Goal: Task Accomplishment & Management: Use online tool/utility

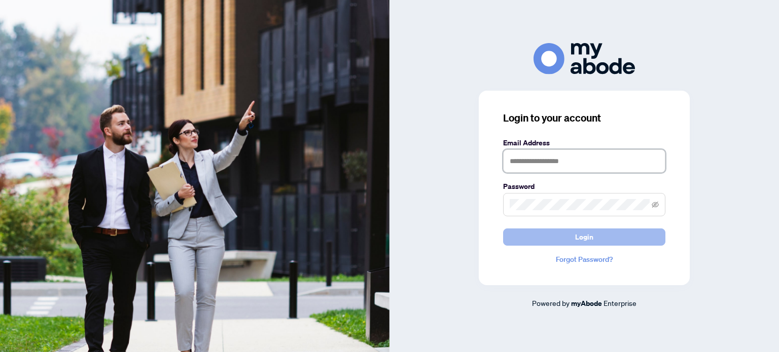
type input "**********"
click at [588, 244] on span "Login" at bounding box center [584, 237] width 18 height 16
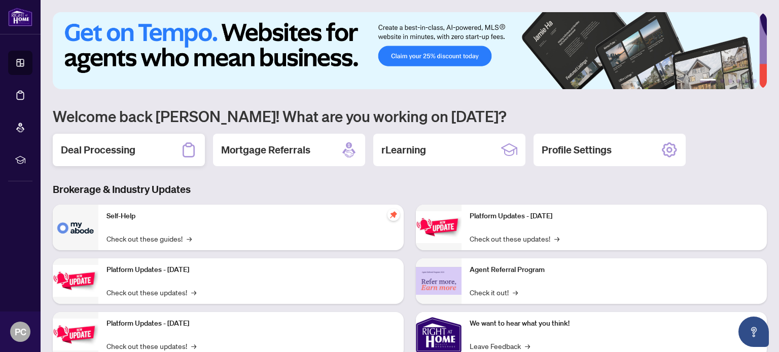
click at [99, 146] on h2 "Deal Processing" at bounding box center [98, 150] width 75 height 14
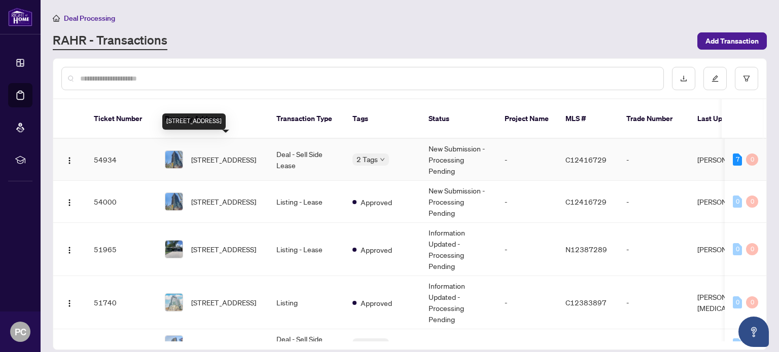
click at [231, 154] on span "[STREET_ADDRESS]" at bounding box center [223, 159] width 65 height 11
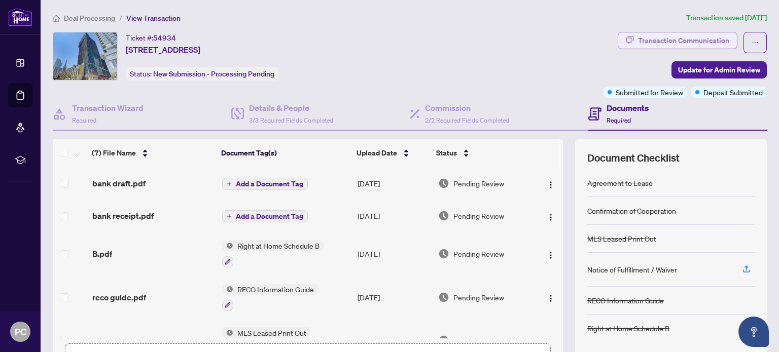
click at [714, 40] on div "Transaction Communication" at bounding box center [683, 40] width 91 height 16
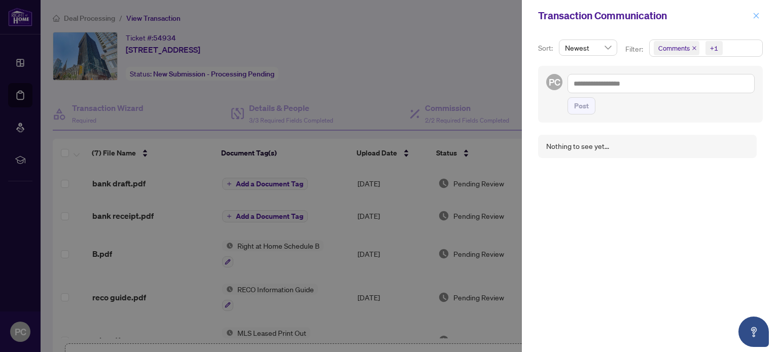
click at [757, 15] on icon "close" at bounding box center [755, 15] width 7 height 7
